Goal: Find specific page/section

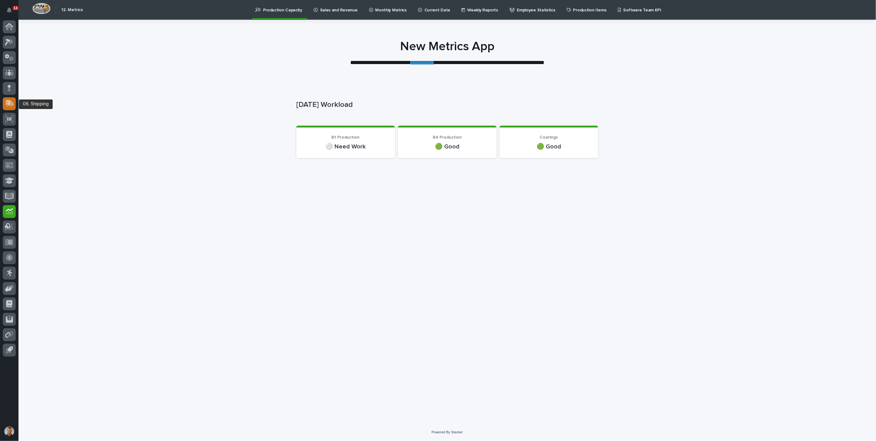
click at [8, 99] on div at bounding box center [9, 103] width 13 height 13
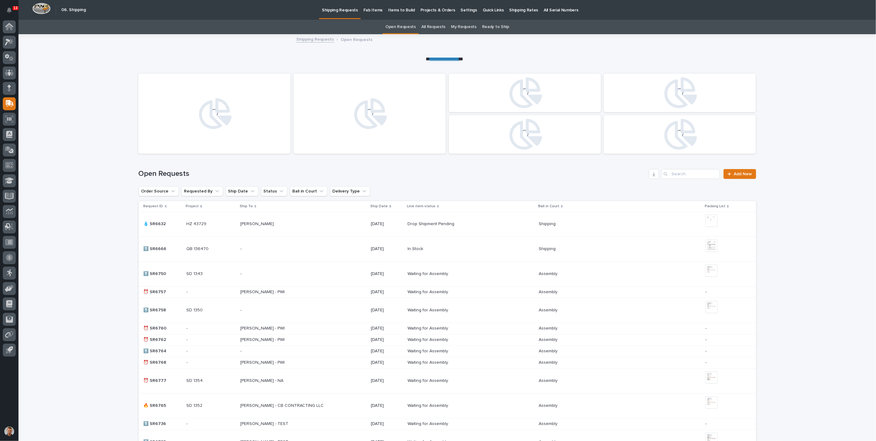
drag, startPoint x: 495, startPoint y: 9, endPoint x: 516, endPoint y: 8, distance: 20.7
click at [516, 8] on p "Shipping Rates" at bounding box center [523, 6] width 29 height 13
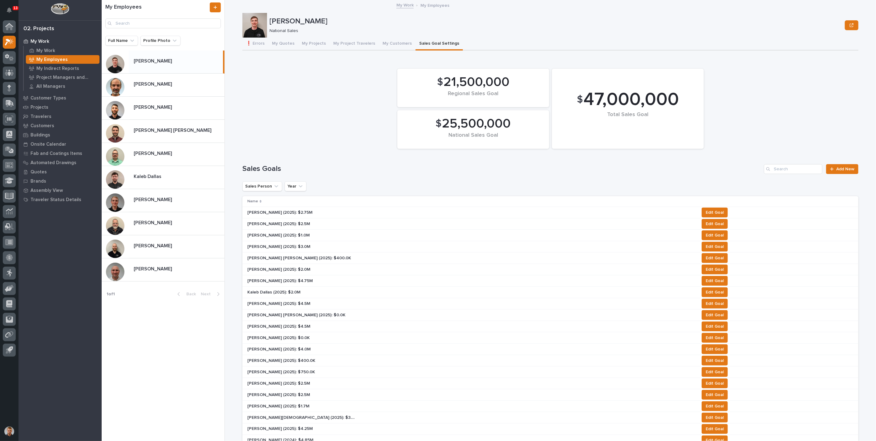
click at [52, 60] on p "My Employees" at bounding box center [51, 60] width 31 height 6
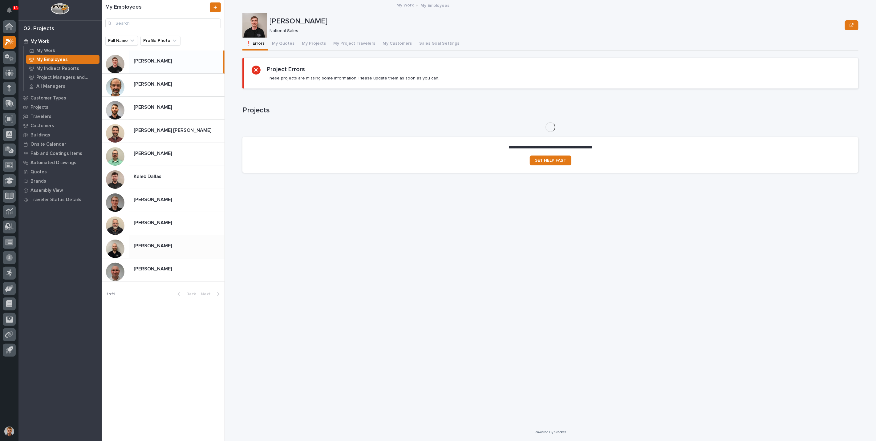
click at [148, 249] on div "Trent Kautzmann Trent Kautzmann" at bounding box center [177, 247] width 96 height 12
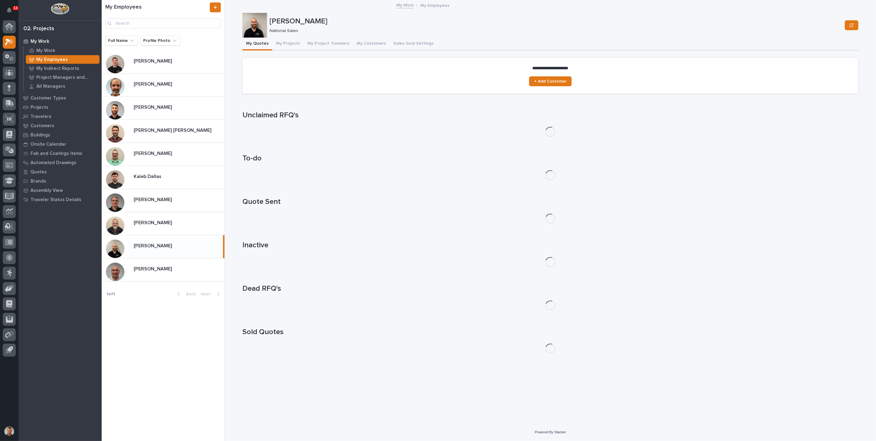
click at [169, 246] on p "Trent Kautzmann" at bounding box center [153, 245] width 39 height 7
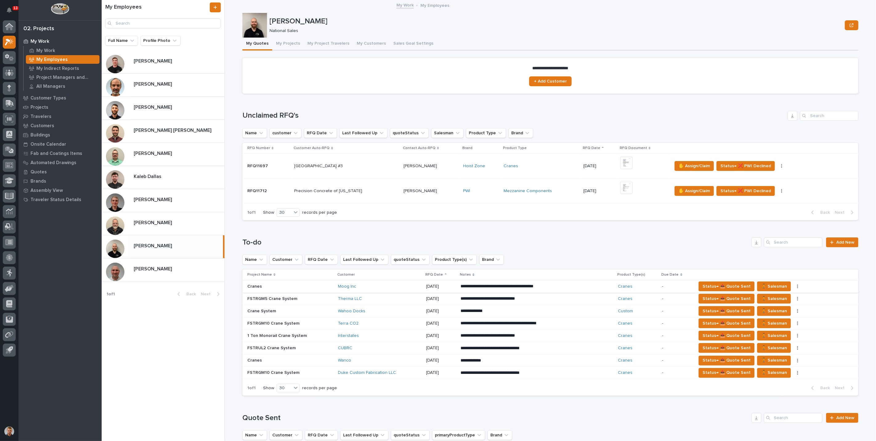
scroll to position [103, 0]
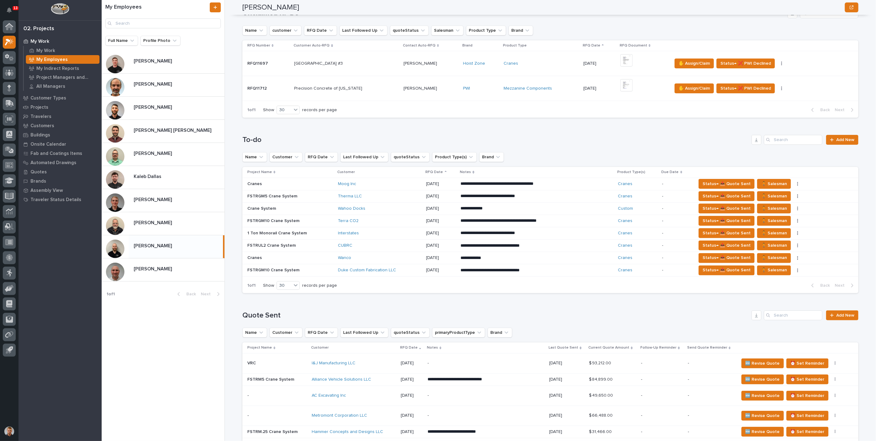
click at [323, 221] on p at bounding box center [290, 220] width 86 height 5
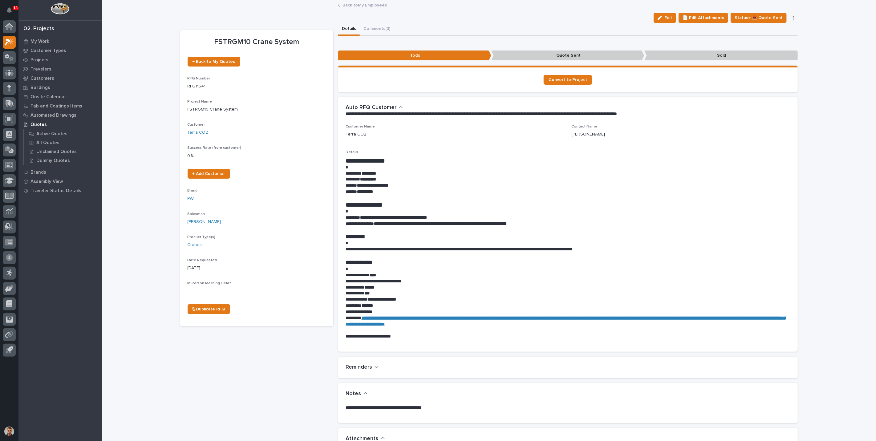
drag, startPoint x: 161, startPoint y: 51, endPoint x: 141, endPoint y: 24, distance: 33.9
click at [161, 51] on div "Loading... Saving… Loading... Saving… FSTRGM10 Crane System Edit 📄 Edit Attachm…" at bounding box center [489, 372] width 774 height 742
